Goal: Navigation & Orientation: Find specific page/section

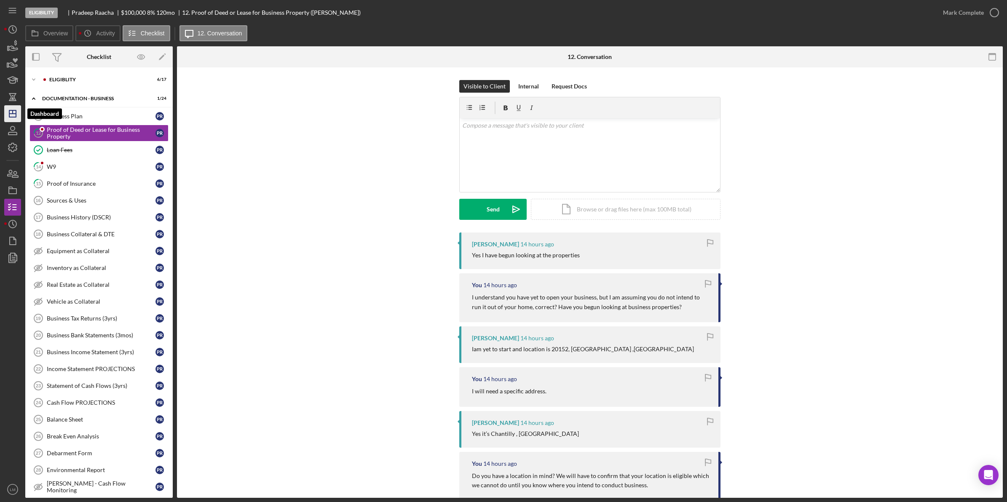
click at [7, 110] on icon "Icon/Dashboard" at bounding box center [12, 113] width 21 height 21
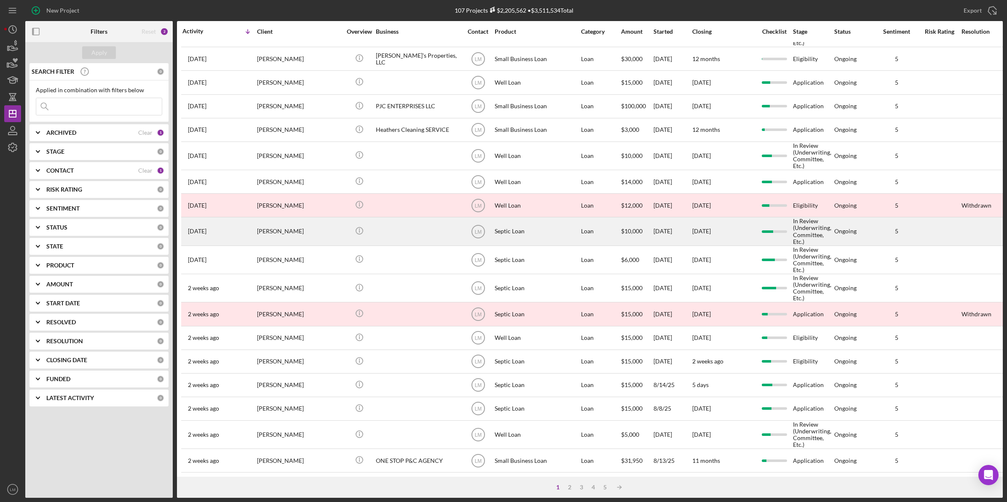
scroll to position [217, 0]
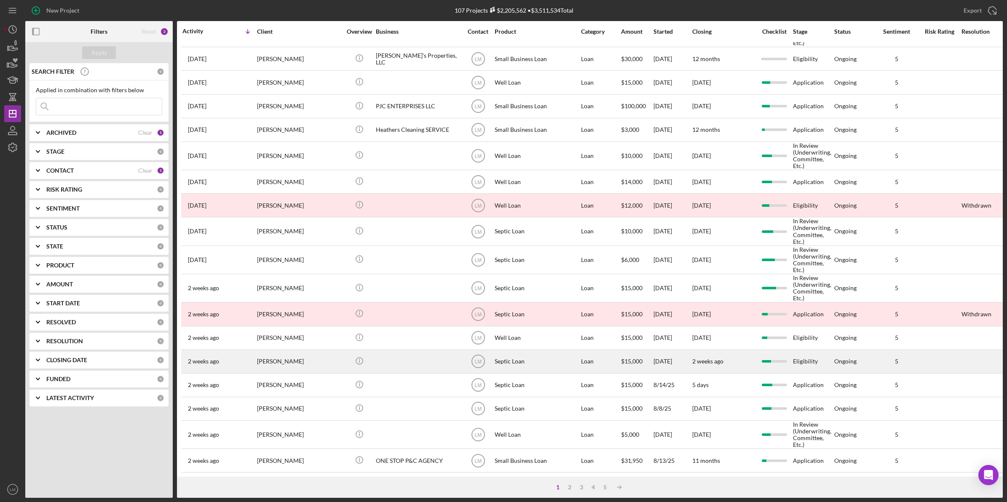
click at [319, 350] on div "[PERSON_NAME]" at bounding box center [299, 361] width 84 height 22
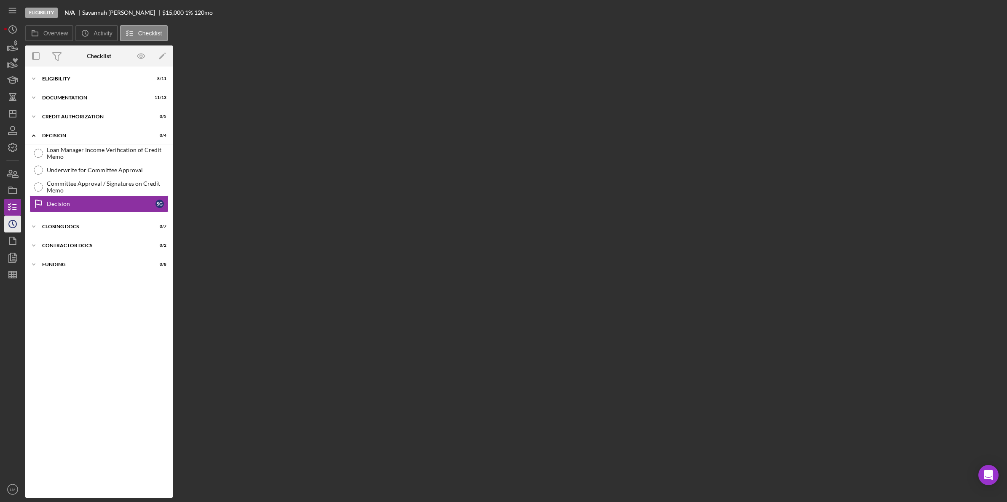
click at [16, 223] on icon "Icon/History" at bounding box center [12, 224] width 21 height 21
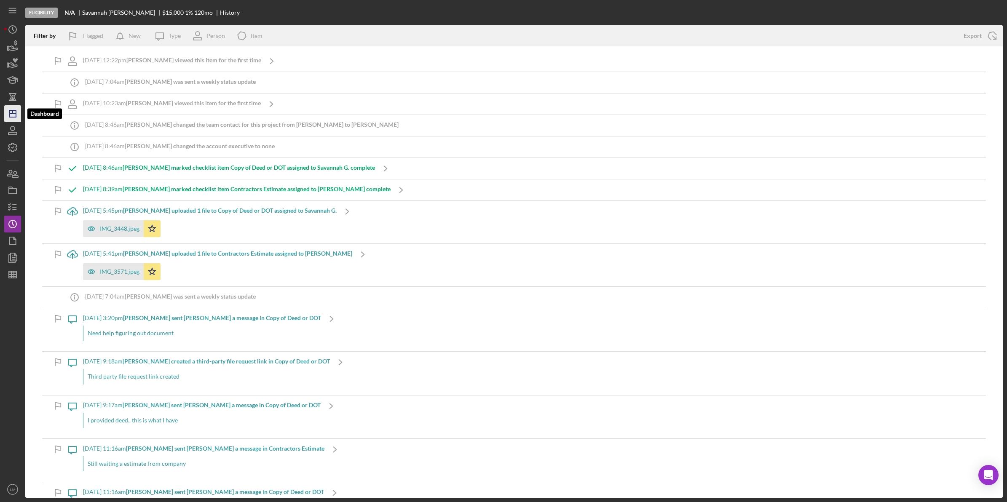
click at [9, 114] on polygon "button" at bounding box center [12, 113] width 7 height 7
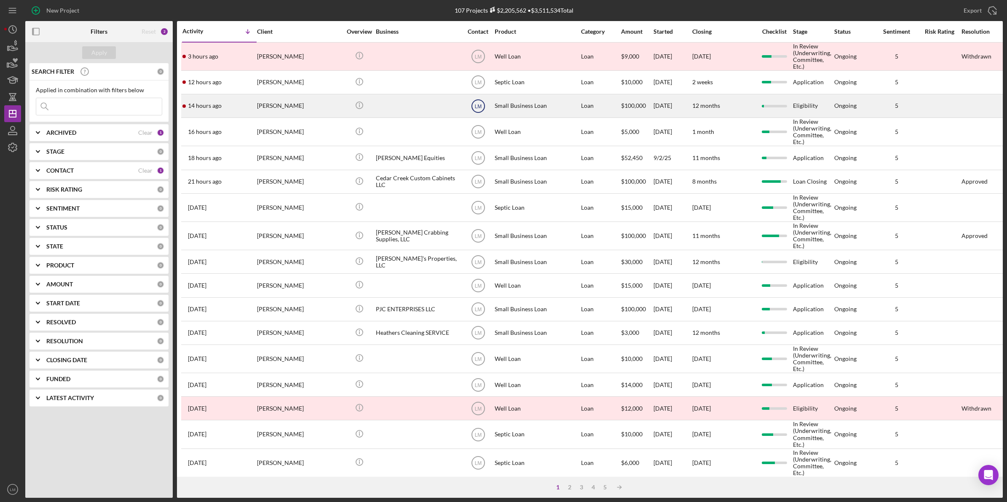
click at [481, 107] on text "LM" at bounding box center [477, 106] width 7 height 6
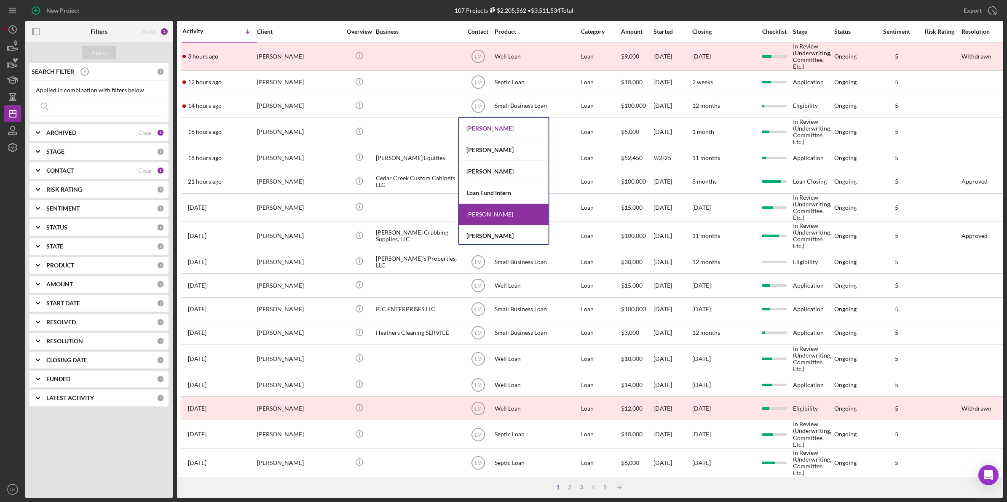
click at [493, 134] on div "[PERSON_NAME]" at bounding box center [503, 128] width 89 height 21
